Goal: Transaction & Acquisition: Purchase product/service

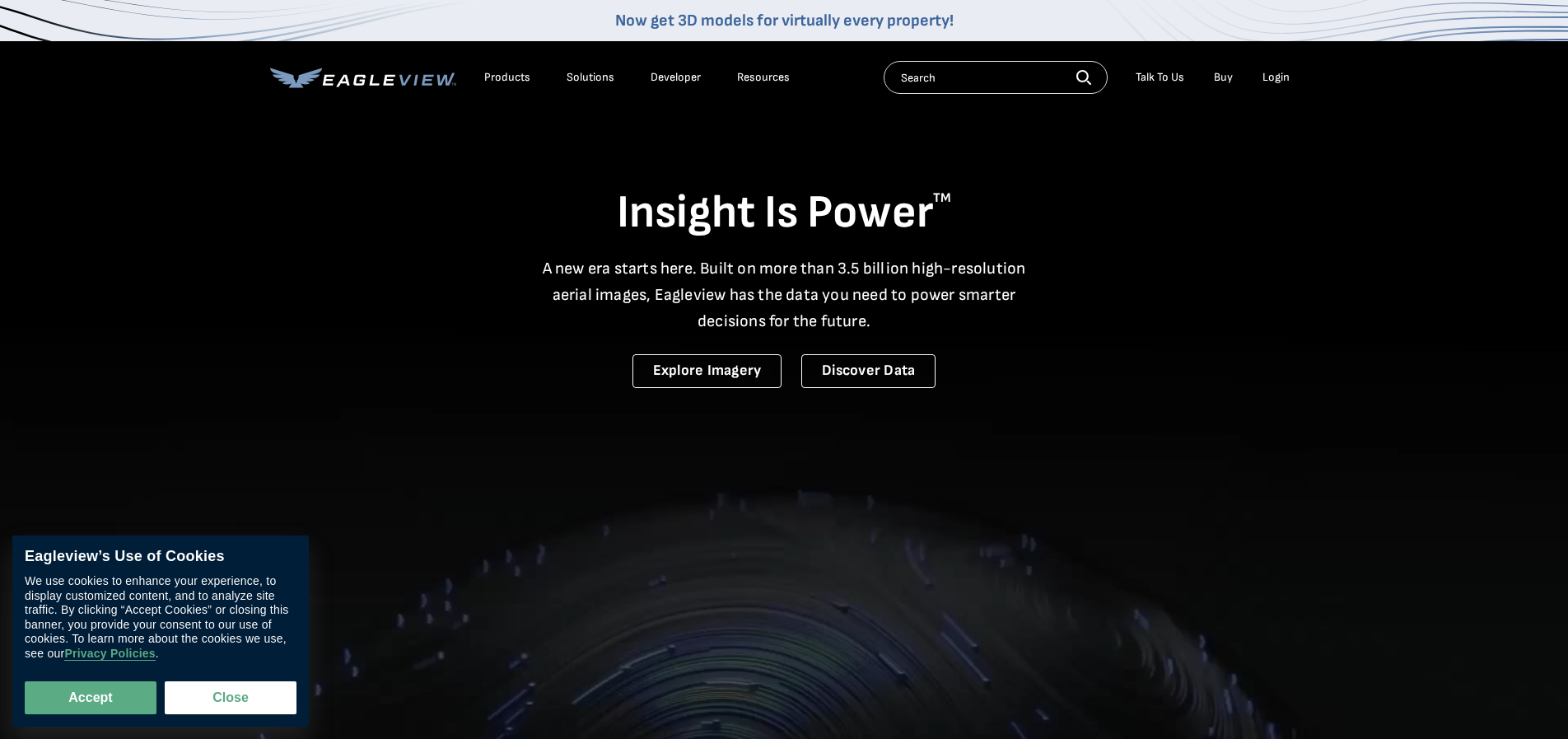
click at [1280, 77] on div "Login" at bounding box center [1276, 77] width 27 height 15
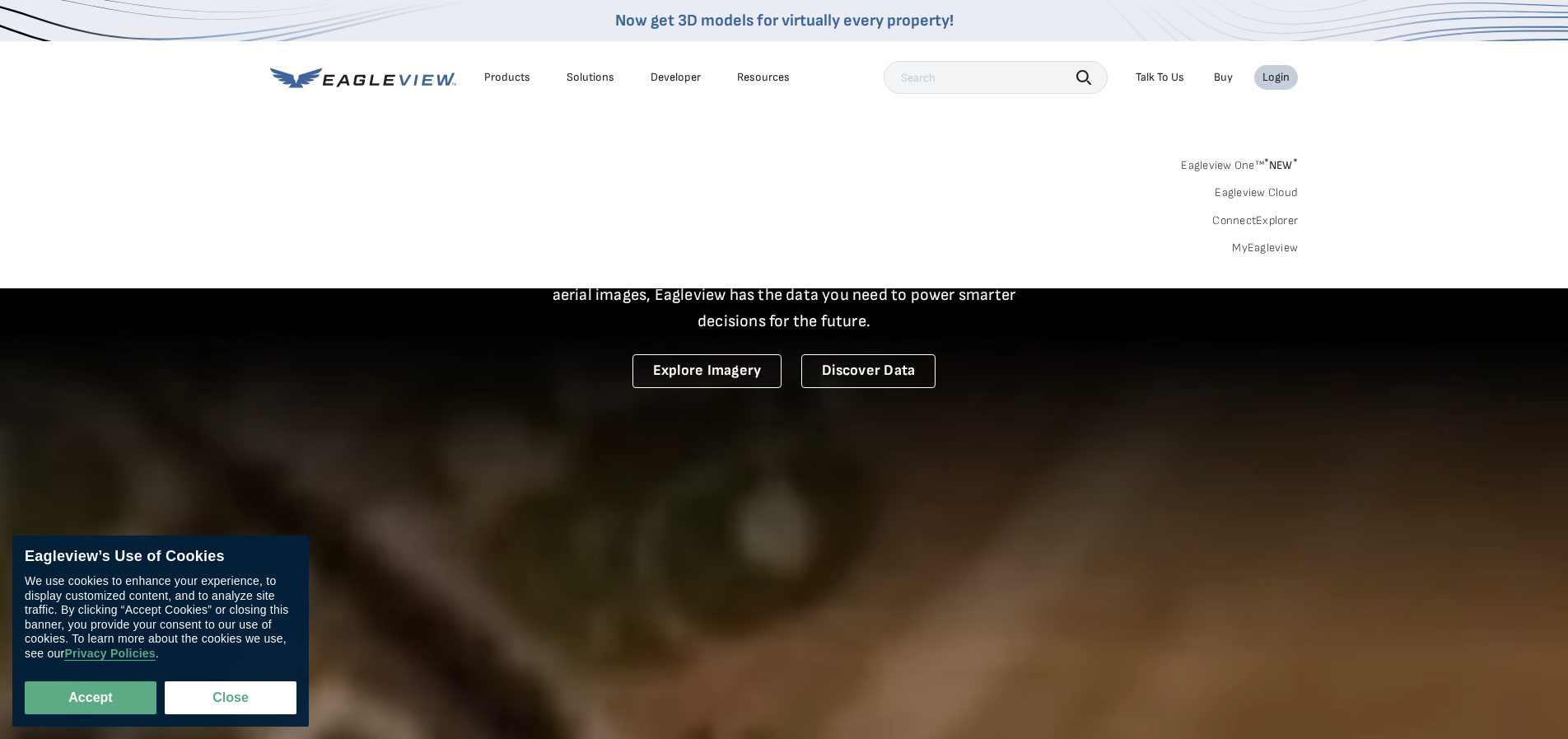
click at [1265, 247] on link "MyEagleview" at bounding box center [1265, 247] width 66 height 15
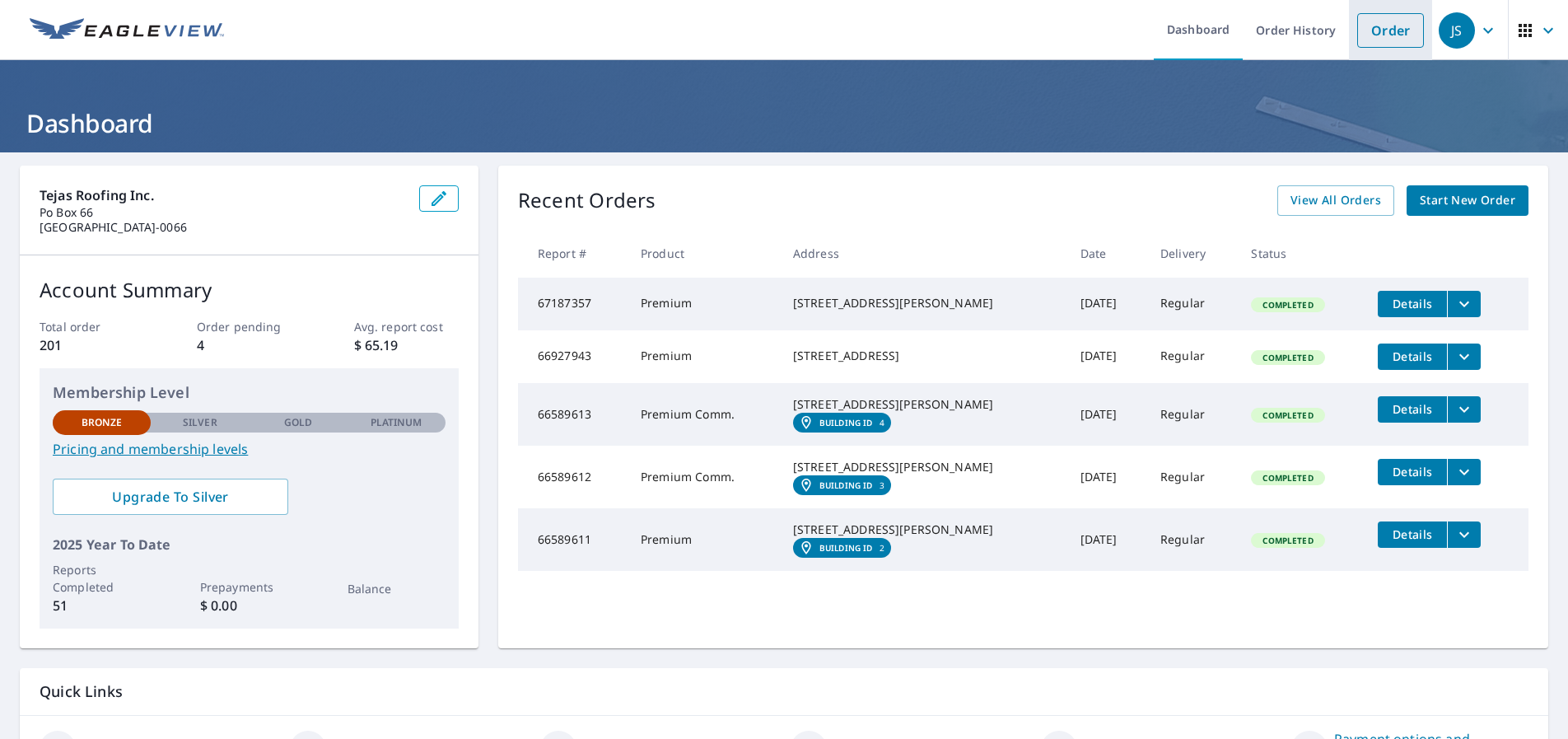
click at [1399, 35] on link "Order" at bounding box center [1390, 31] width 67 height 35
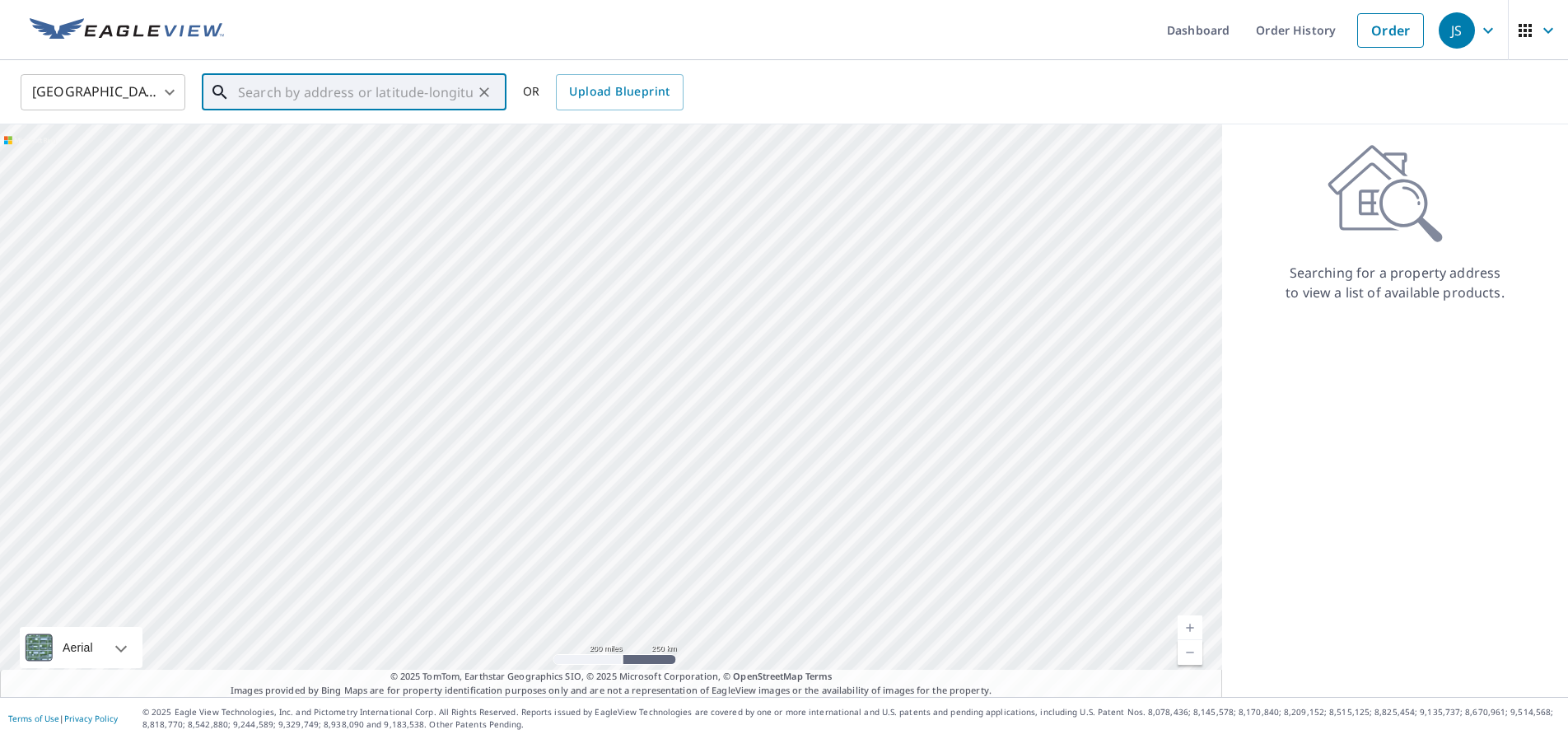
click at [267, 91] on input "text" at bounding box center [355, 92] width 234 height 46
type input "8"
click at [300, 164] on p "[GEOGRAPHIC_DATA]" at bounding box center [363, 158] width 259 height 16
type input "[STREET_ADDRESS]"
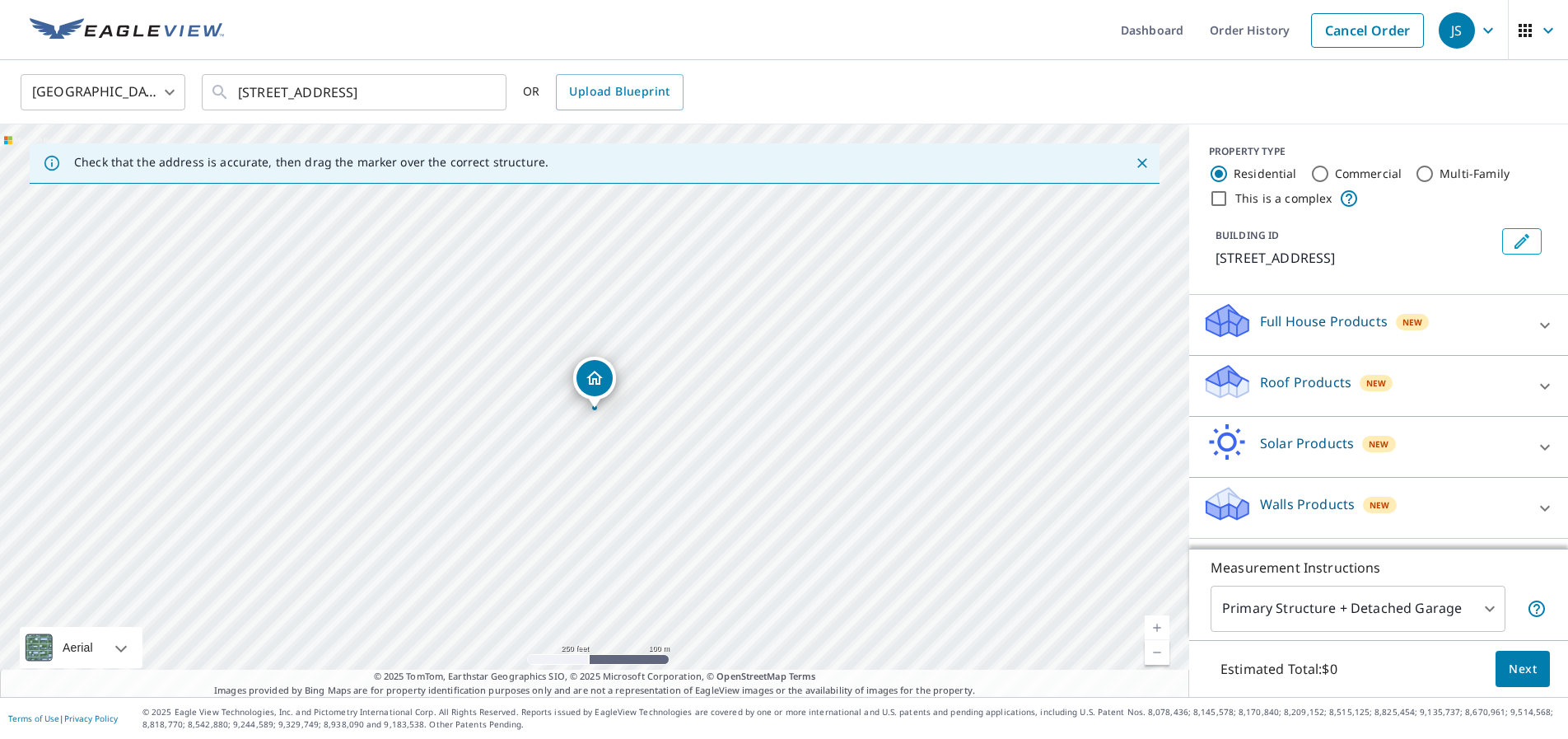
click at [1163, 627] on link "Current Level 17, Zoom In" at bounding box center [1157, 628] width 25 height 25
click at [1163, 627] on link "Current Level 18, Zoom In" at bounding box center [1157, 628] width 25 height 25
drag, startPoint x: 593, startPoint y: 379, endPoint x: 608, endPoint y: 383, distance: 15.5
click at [1518, 663] on span "Next" at bounding box center [1522, 668] width 28 height 20
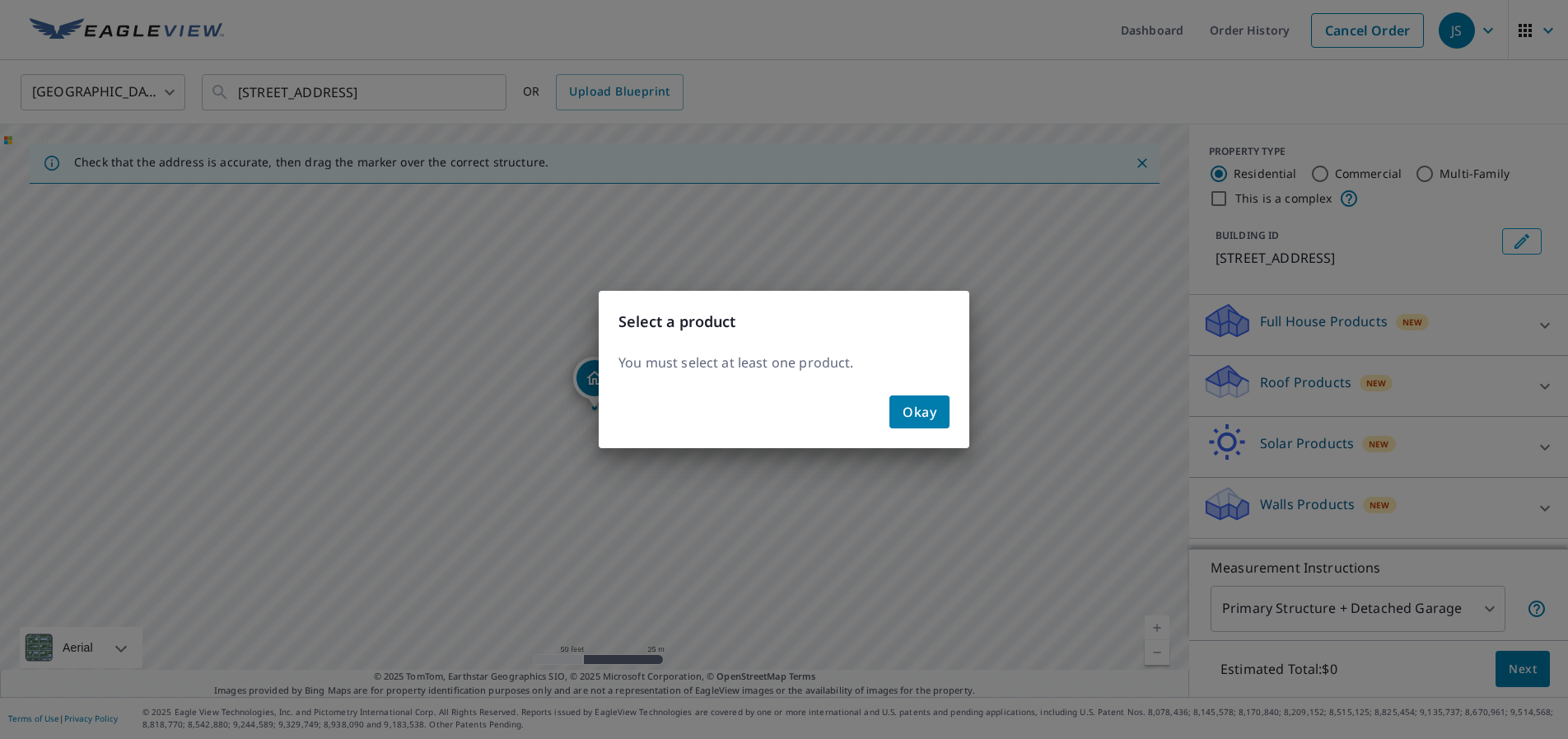
click at [912, 417] on span "Okay" at bounding box center [919, 412] width 34 height 23
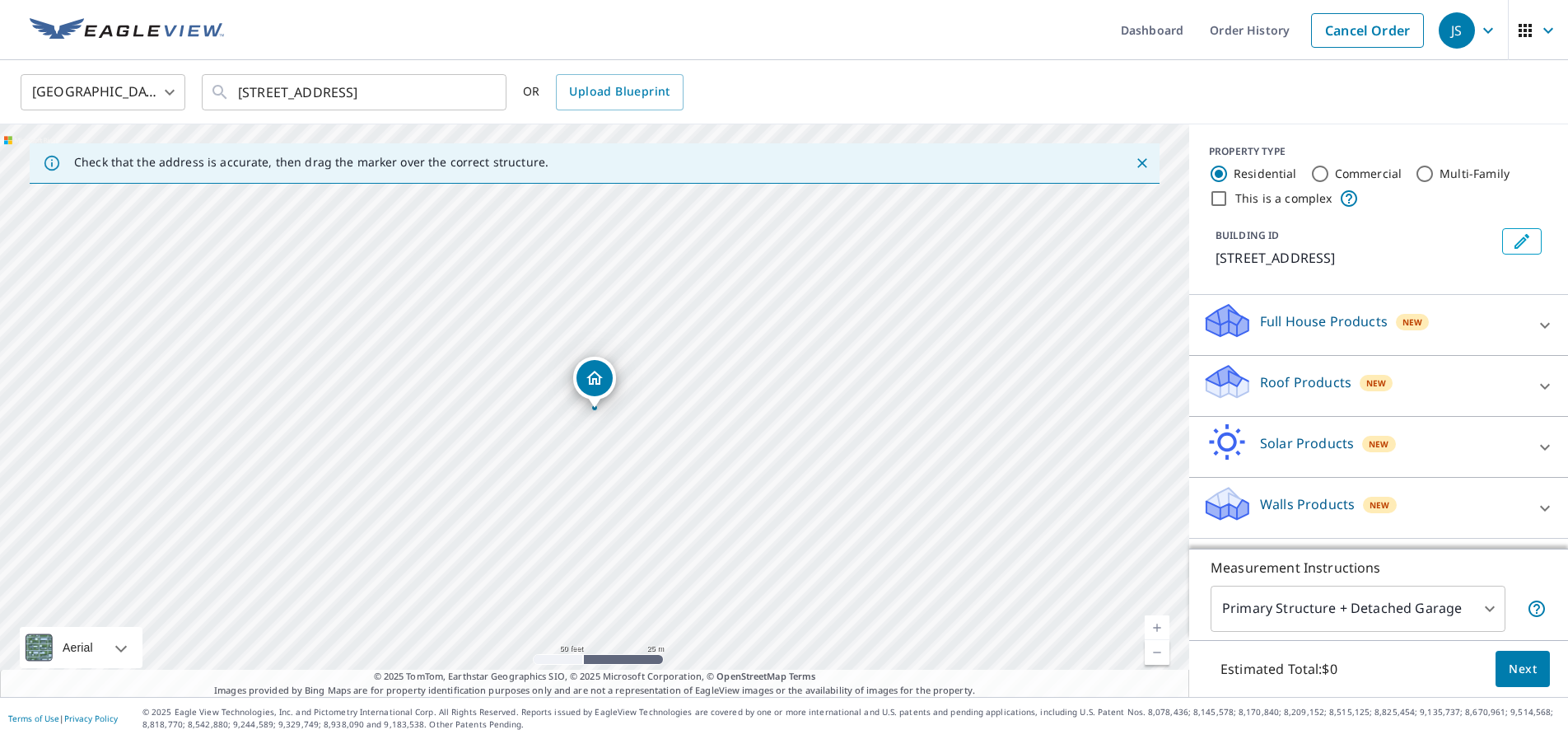
click at [1529, 664] on span "Next" at bounding box center [1522, 668] width 28 height 20
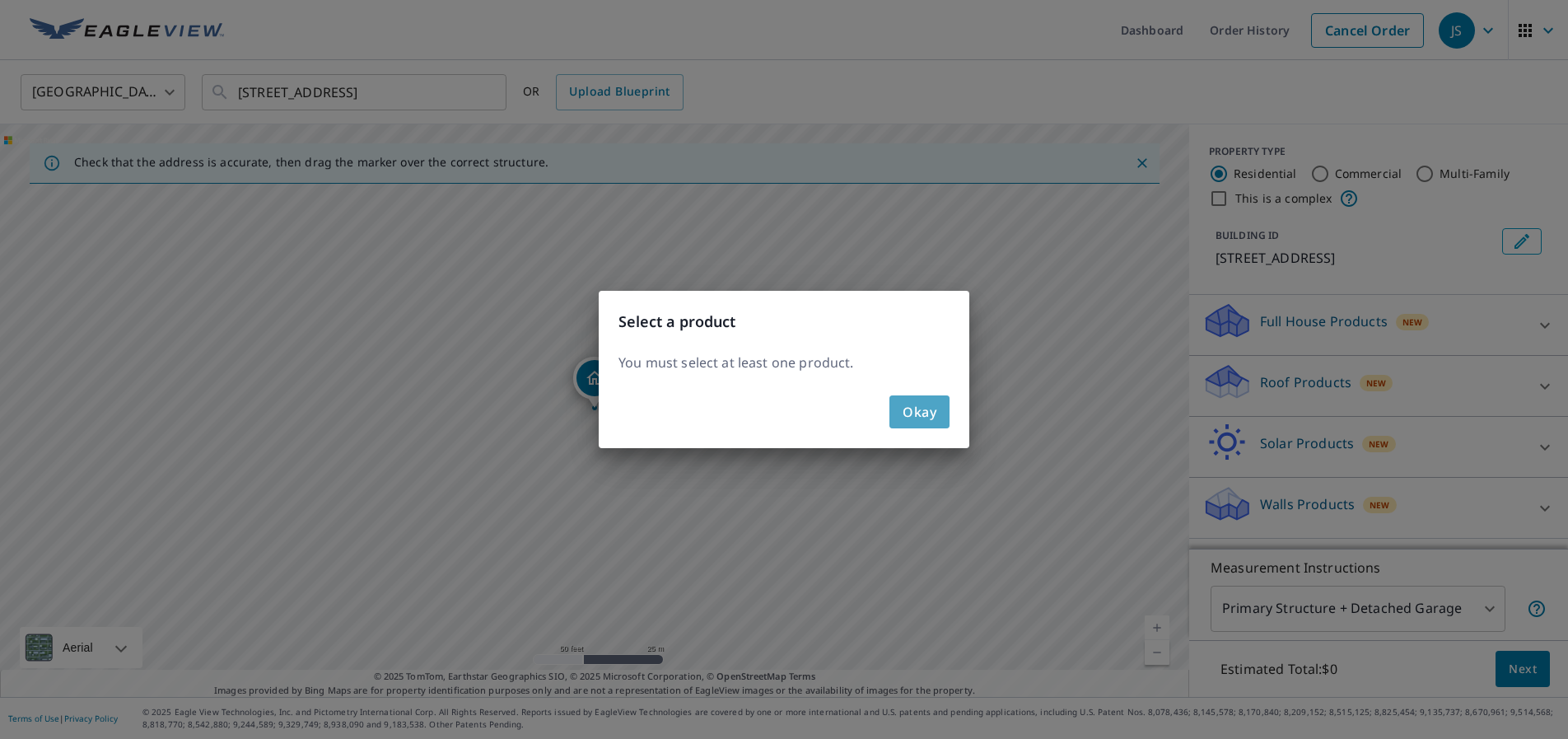
click at [928, 410] on span "Okay" at bounding box center [919, 412] width 34 height 23
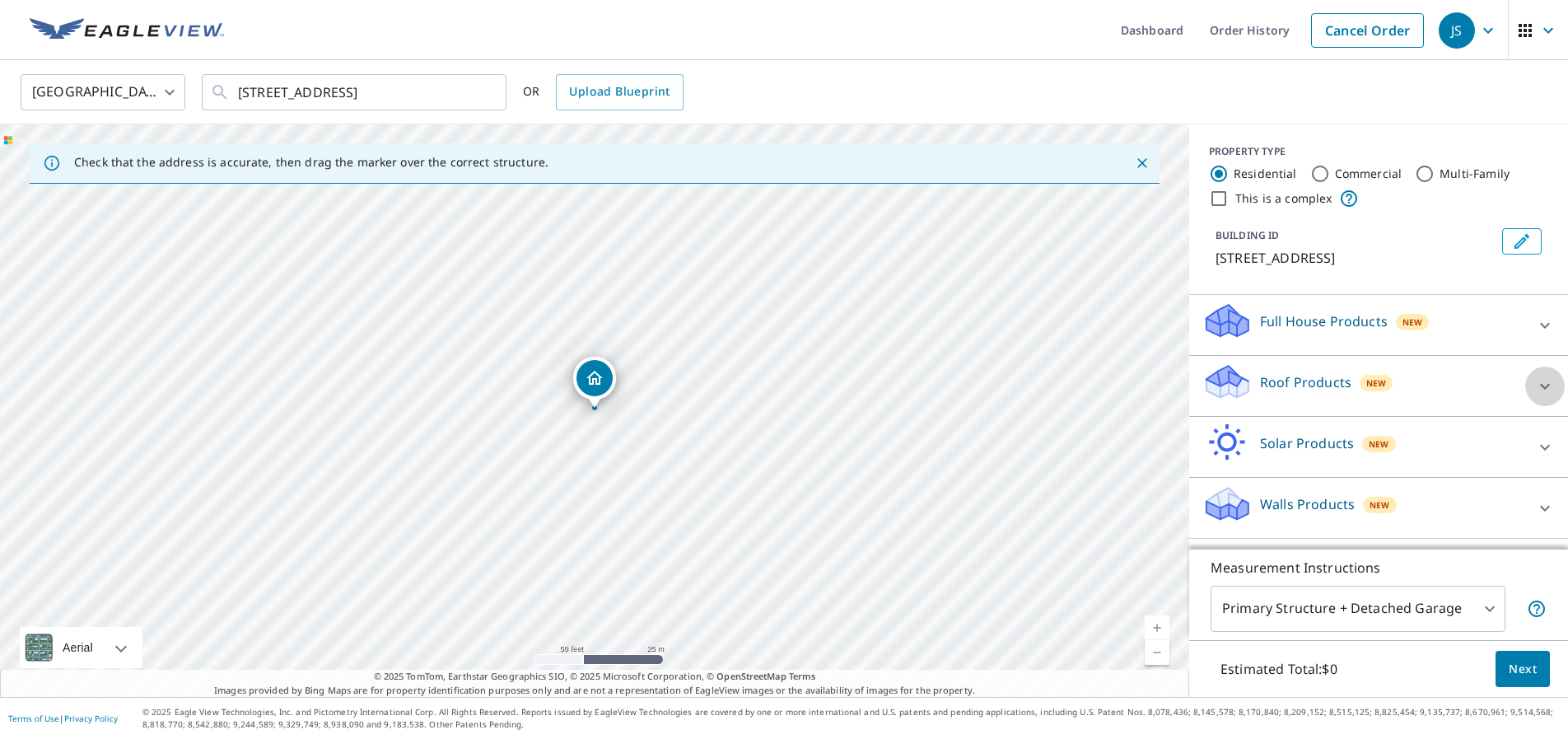
click at [1546, 388] on icon at bounding box center [1545, 385] width 10 height 6
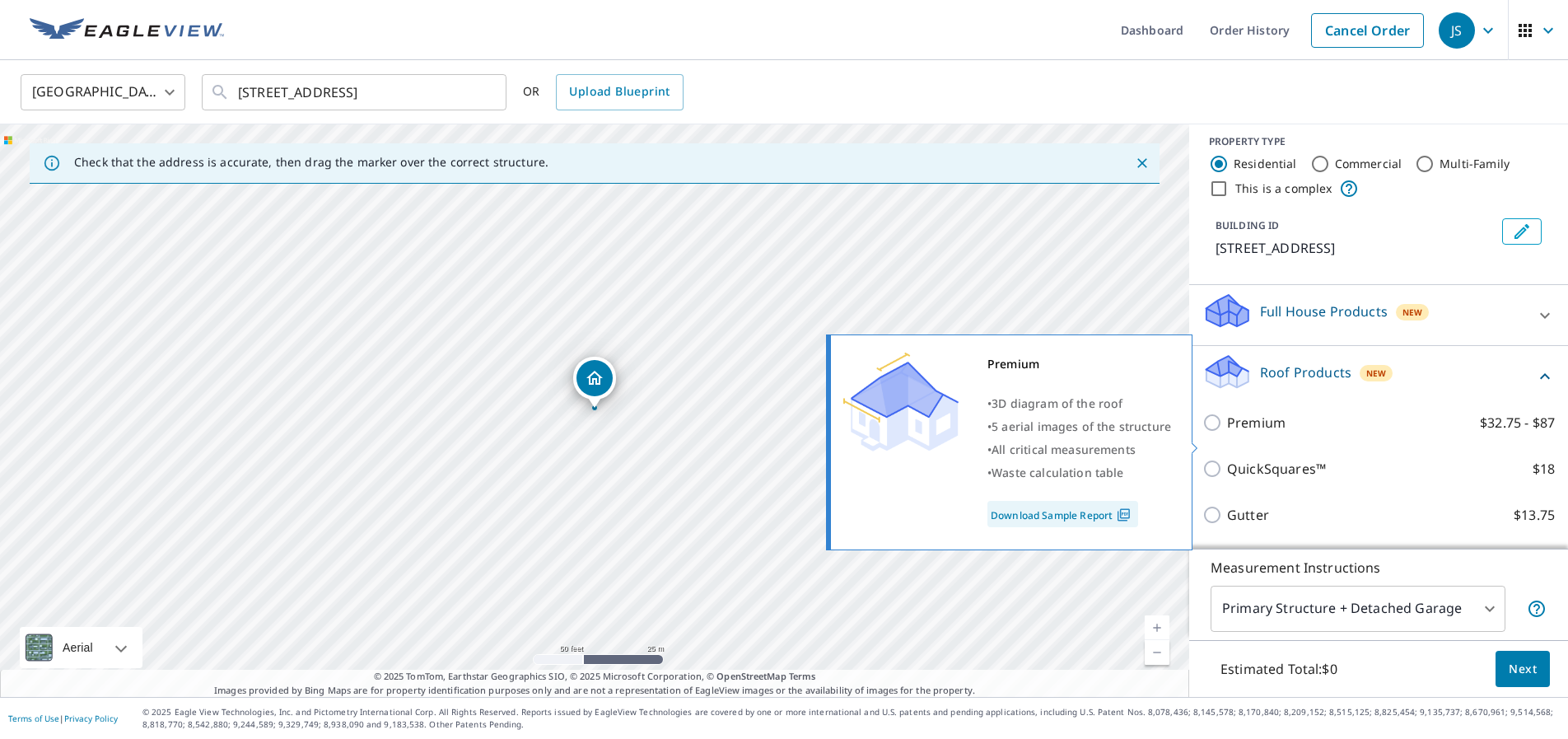
click at [1250, 432] on p "Premium" at bounding box center [1256, 422] width 58 height 19
click at [1227, 432] on input "Premium $32.75 - $87" at bounding box center [1214, 422] width 25 height 19
checkbox input "true"
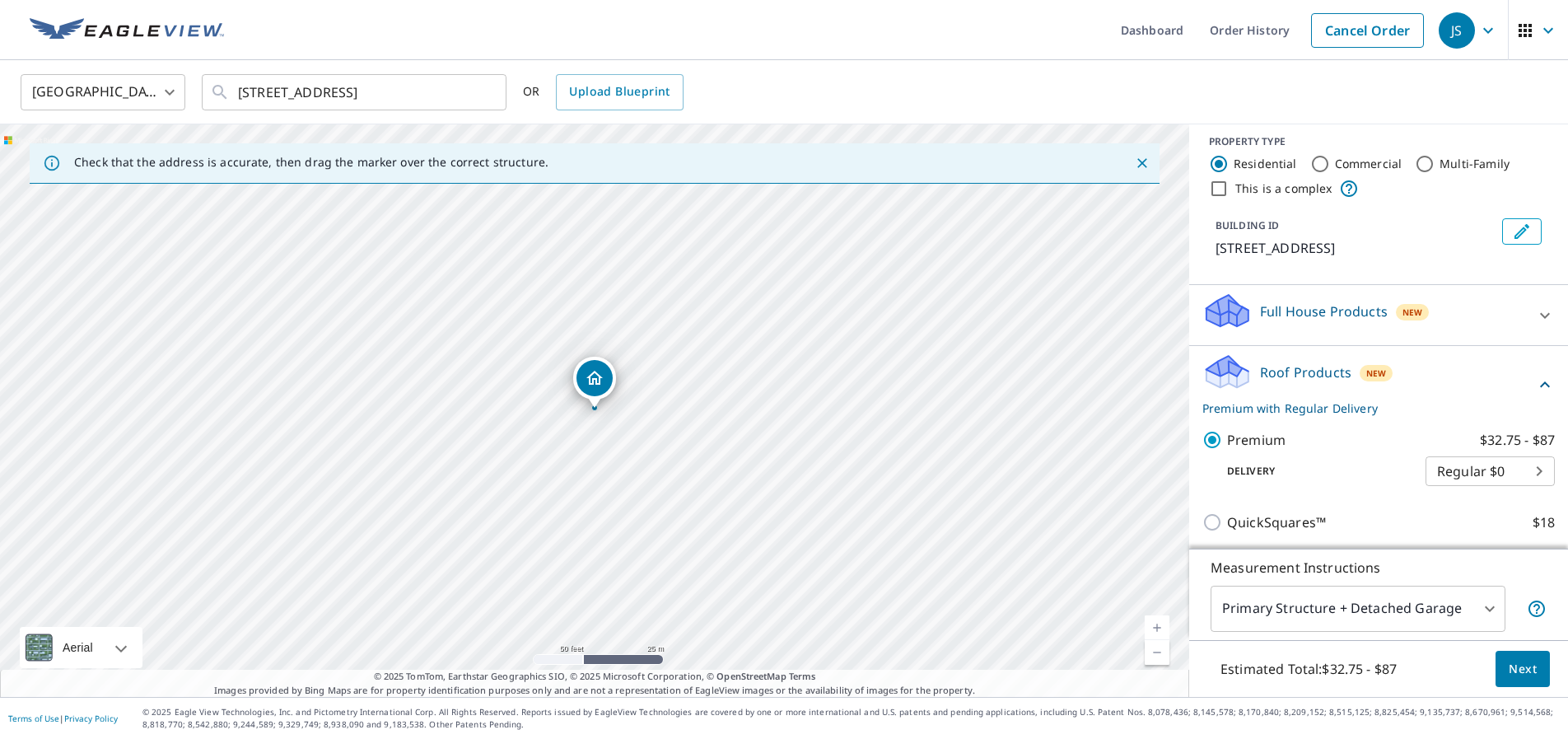
click at [1526, 665] on span "Next" at bounding box center [1522, 668] width 28 height 20
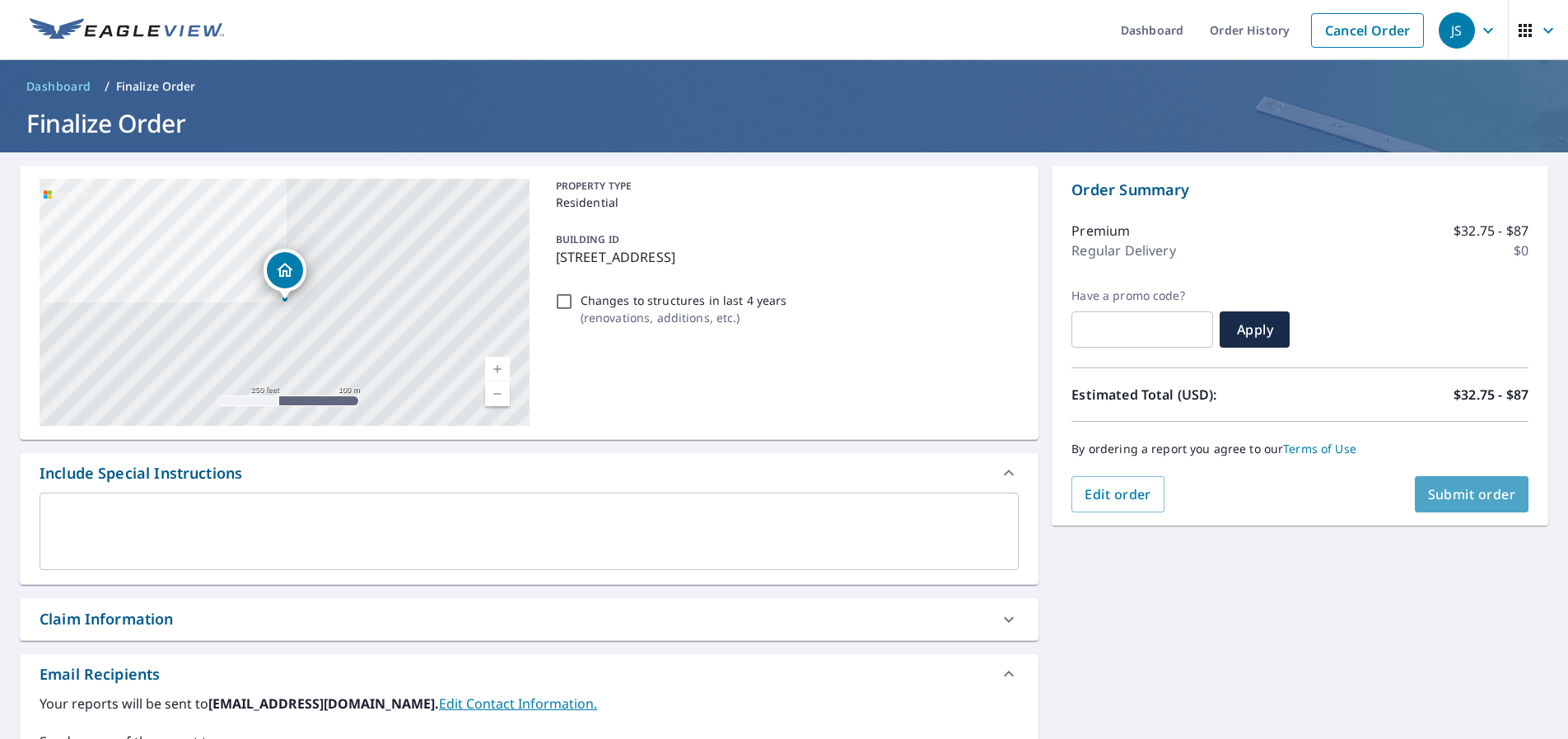
click at [1463, 495] on span "Submit order" at bounding box center [1471, 494] width 88 height 18
